Goal: Information Seeking & Learning: Learn about a topic

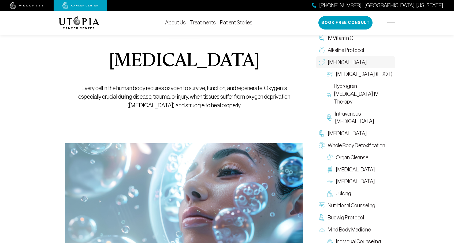
scroll to position [43, 0]
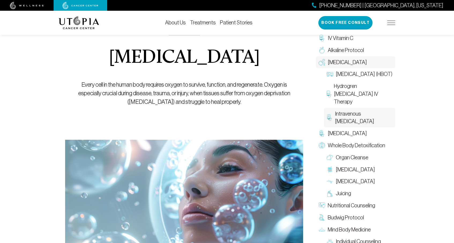
click at [339, 120] on span "Intravenous [MEDICAL_DATA]" at bounding box center [364, 118] width 58 height 16
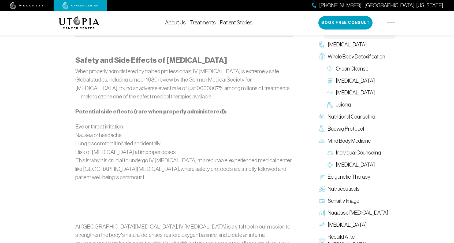
scroll to position [986, 0]
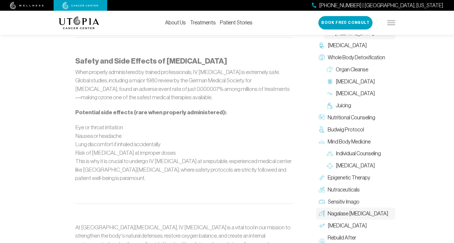
click at [337, 210] on span "Nagalase [MEDICAL_DATA]" at bounding box center [358, 214] width 61 height 8
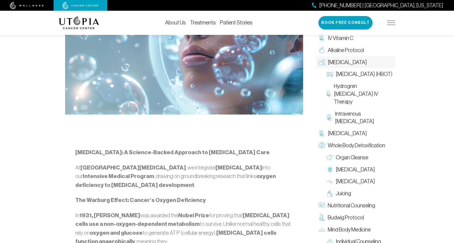
scroll to position [142, 0]
